Goal: Entertainment & Leisure: Consume media (video, audio)

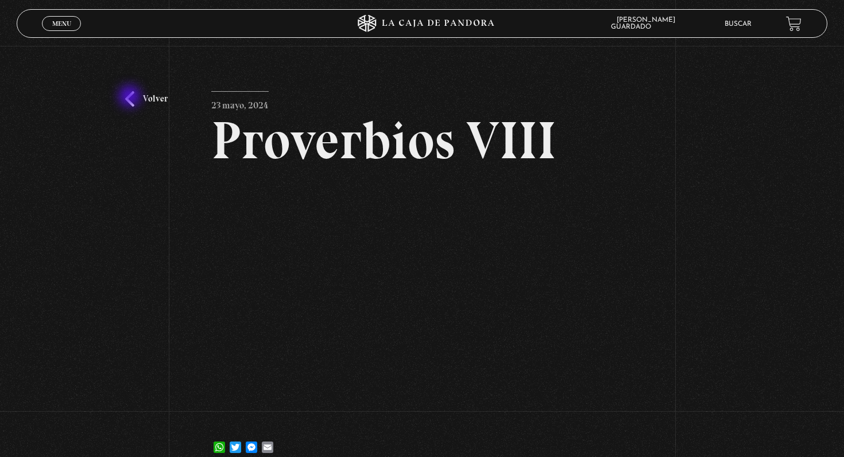
click at [131, 98] on link "Volver" at bounding box center [146, 98] width 42 height 15
click at [128, 94] on link "Volver" at bounding box center [146, 98] width 42 height 15
click at [433, 20] on icon at bounding box center [421, 23] width 253 height 17
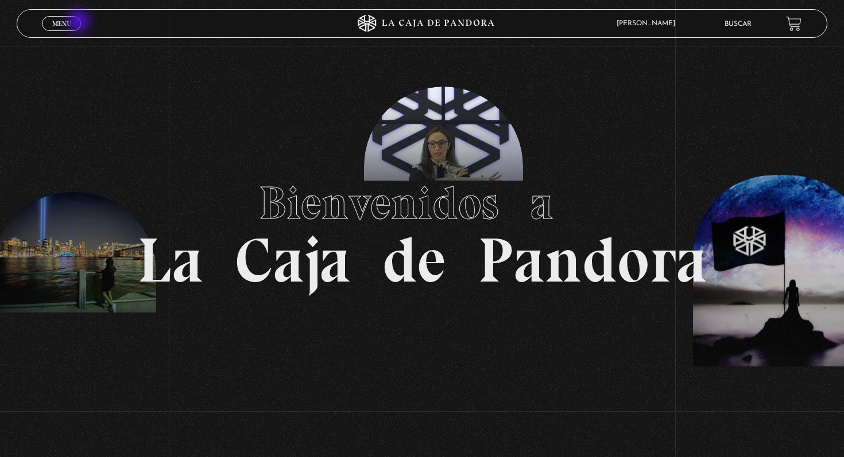
drag, startPoint x: 80, startPoint y: 22, endPoint x: 90, endPoint y: 21, distance: 10.5
click at [80, 22] on link "Menu Cerrar" at bounding box center [61, 23] width 39 height 15
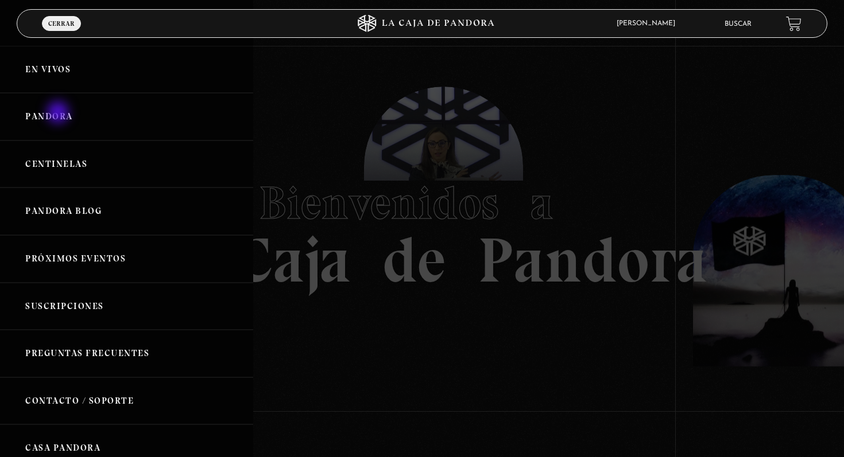
click at [59, 114] on link "Pandora" at bounding box center [126, 117] width 253 height 48
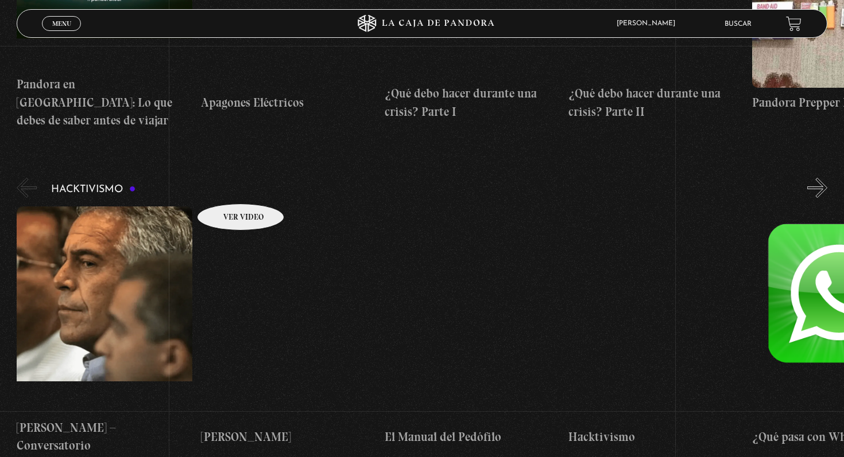
scroll to position [2733, 0]
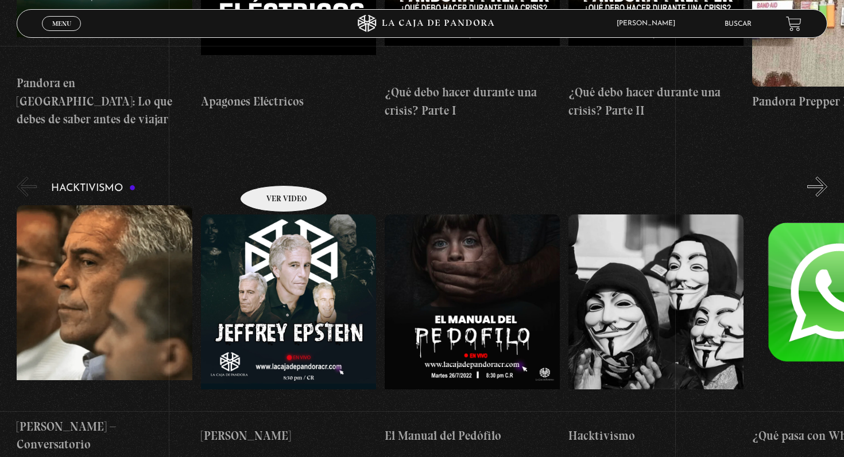
click at [269, 215] on figure at bounding box center [288, 318] width 175 height 207
